Goal: Task Accomplishment & Management: Use online tool/utility

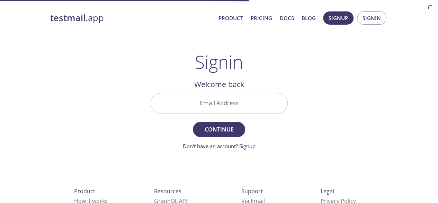
click at [252, 95] on input "Email Address" at bounding box center [219, 103] width 136 height 20
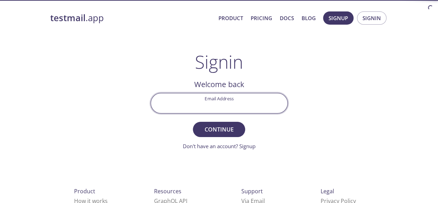
click at [250, 100] on input "Email Address" at bounding box center [219, 103] width 136 height 20
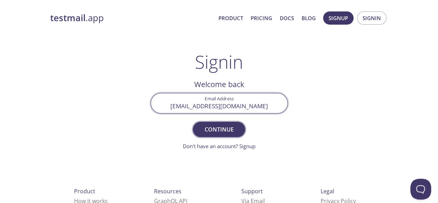
type input "[EMAIL_ADDRESS][DOMAIN_NAME]"
click at [226, 135] on button "Continue" at bounding box center [219, 129] width 52 height 15
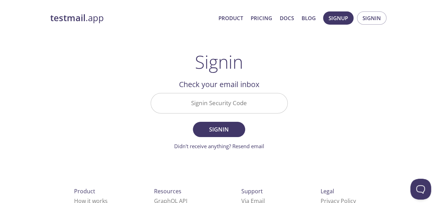
click at [198, 104] on input "Signin Security Code" at bounding box center [219, 103] width 136 height 20
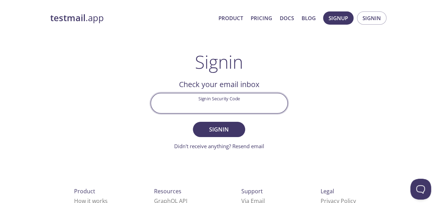
paste input "KRBNA69"
type input "KRBNA69"
click at [225, 131] on span "Signin" at bounding box center [219, 129] width 37 height 10
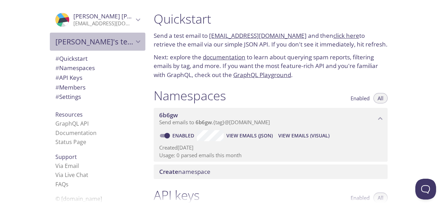
click at [111, 41] on span "[PERSON_NAME]'s team" at bounding box center [94, 42] width 78 height 10
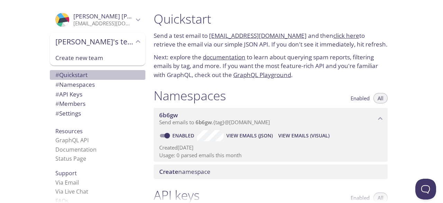
click at [75, 74] on span "# Quickstart" at bounding box center [71, 75] width 32 height 8
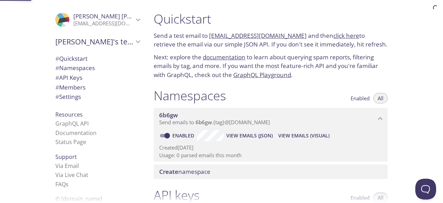
scroll to position [11, 0]
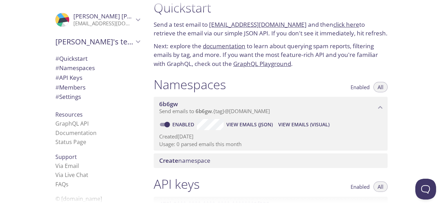
click at [86, 70] on span "# Namespaces" at bounding box center [74, 68] width 39 height 8
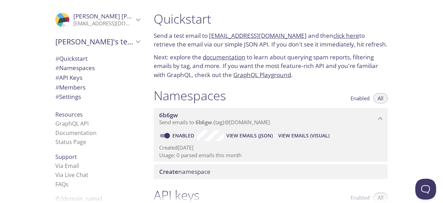
click at [342, 34] on link "click here" at bounding box center [347, 36] width 26 height 8
